Goal: Transaction & Acquisition: Purchase product/service

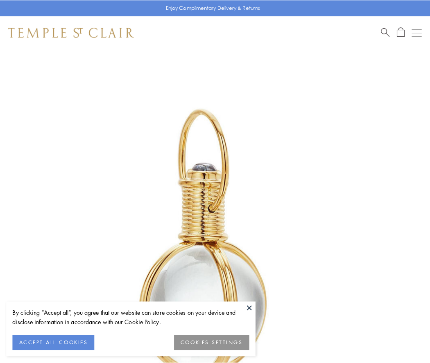
scroll to position [214, 0]
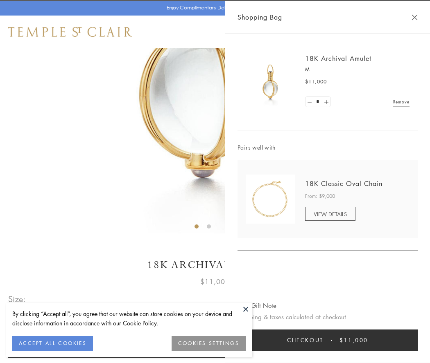
click at [327, 341] on button "Checkout $11,000" at bounding box center [327, 340] width 180 height 21
